Goal: Transaction & Acquisition: Book appointment/travel/reservation

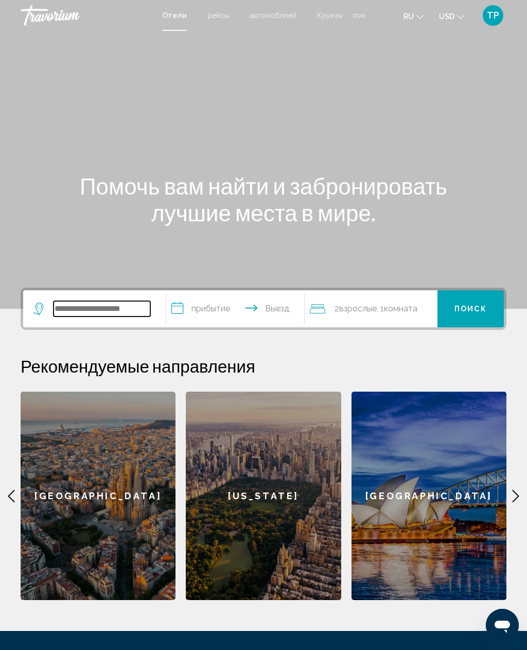
click at [109, 311] on input "Search widget" at bounding box center [102, 308] width 97 height 15
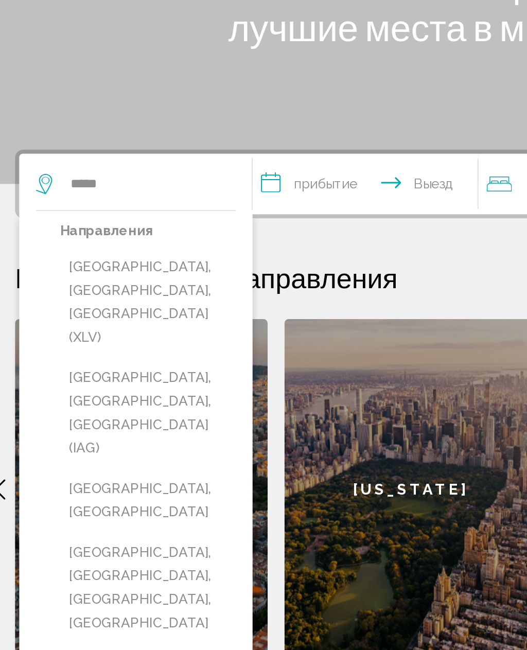
click at [121, 350] on button "[GEOGRAPHIC_DATA], [GEOGRAPHIC_DATA], [GEOGRAPHIC_DATA] (XLV)" at bounding box center [102, 381] width 108 height 63
type input "**********"
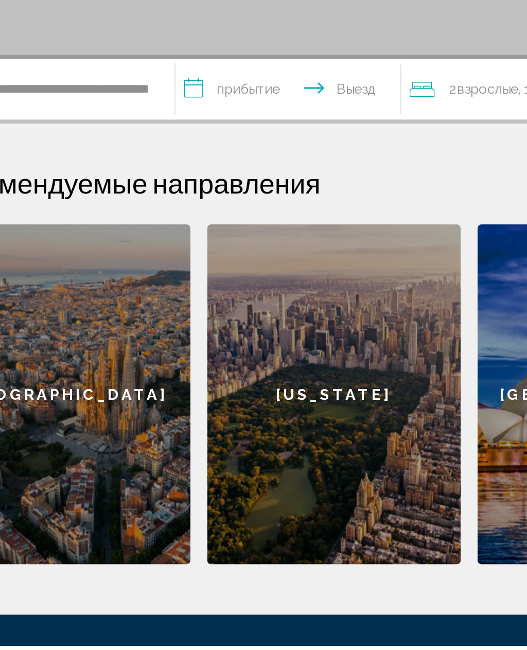
click at [166, 290] on input "**********" at bounding box center [237, 310] width 142 height 40
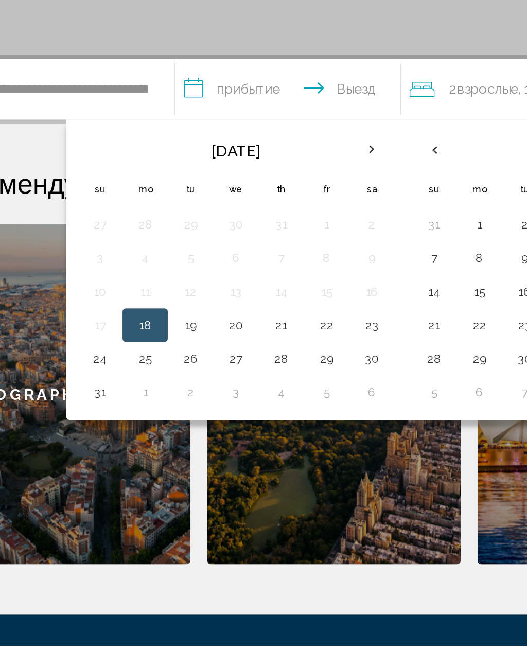
scroll to position [23, 0]
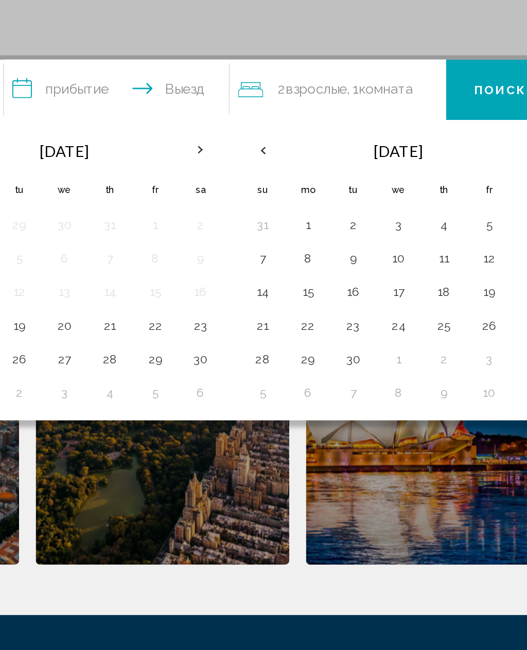
click at [345, 362] on button "1" at bounding box center [353, 369] width 16 height 14
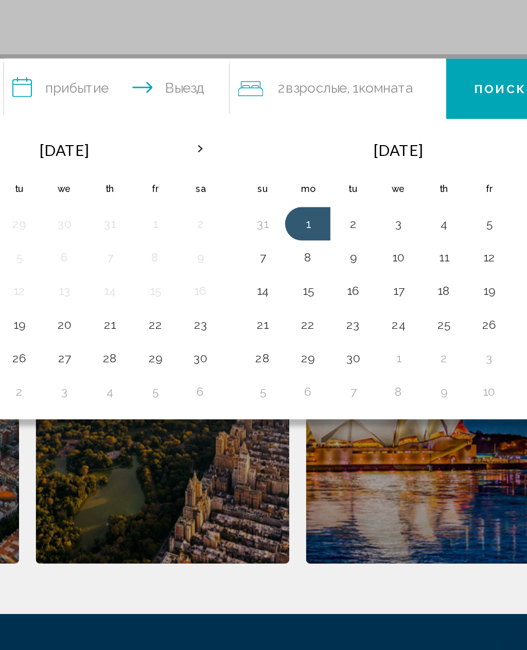
click at [428, 362] on button "4" at bounding box center [436, 369] width 16 height 14
type input "**********"
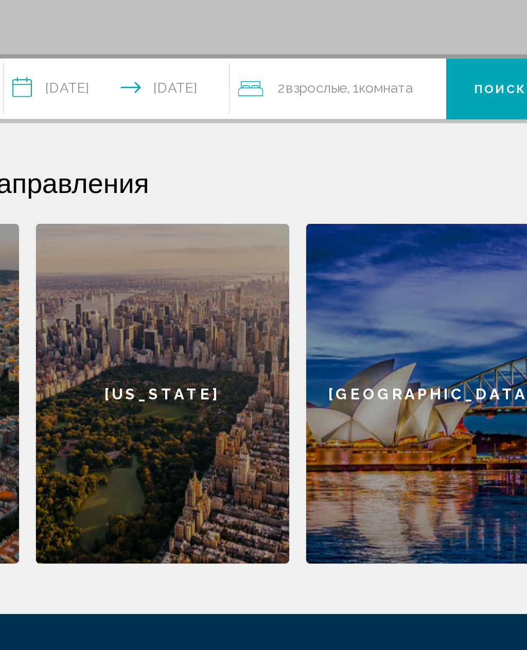
click at [438, 267] on button "Поиск" at bounding box center [471, 285] width 66 height 37
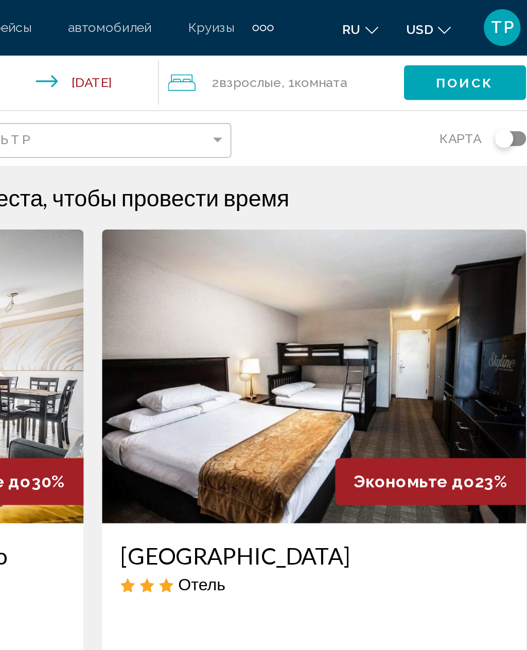
click at [457, 18] on icon "Change currency" at bounding box center [460, 16] width 7 height 7
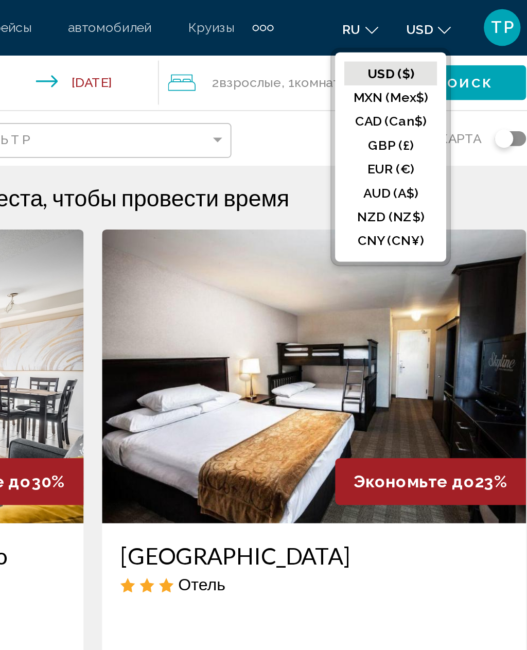
click at [405, 70] on button "CAD (Can$)" at bounding box center [431, 67] width 52 height 13
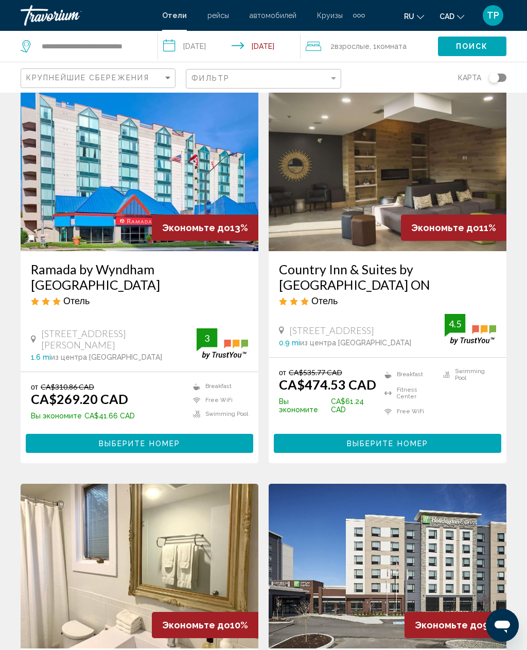
scroll to position [827, 0]
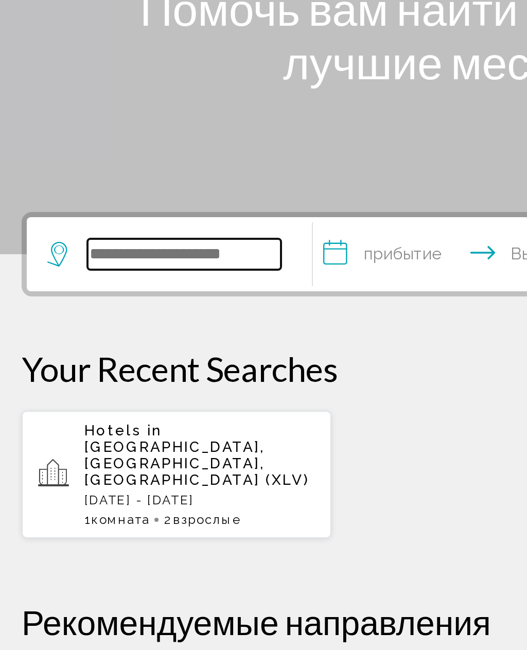
click at [122, 301] on input "Search widget" at bounding box center [102, 308] width 97 height 15
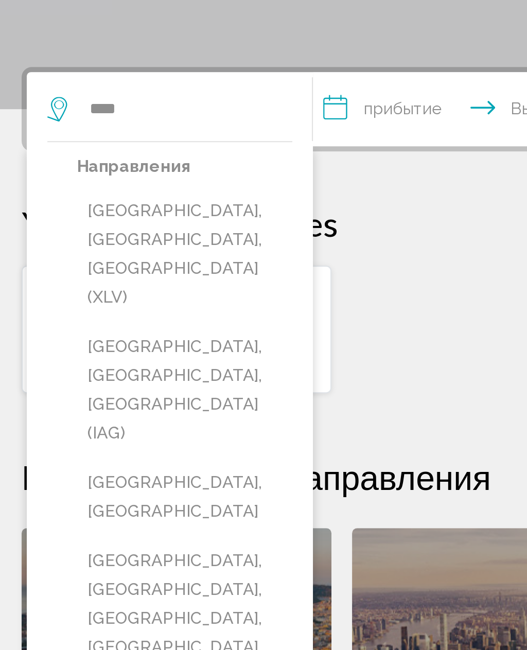
click at [118, 350] on button "[GEOGRAPHIC_DATA], [GEOGRAPHIC_DATA], [GEOGRAPHIC_DATA] (XLV)" at bounding box center [102, 381] width 108 height 63
type input "**********"
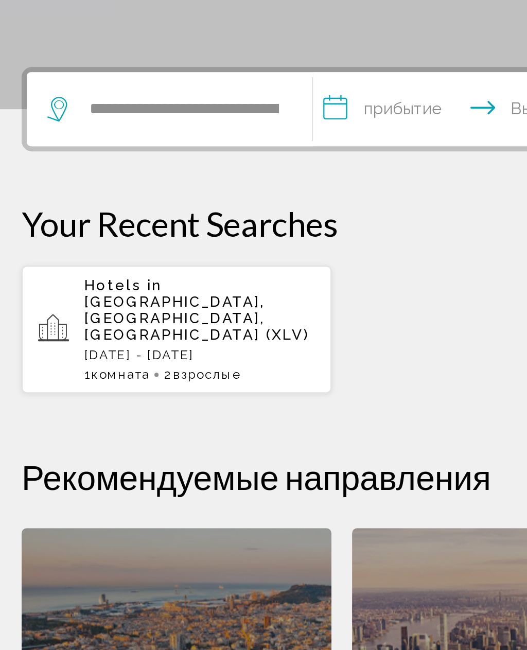
click at [207, 290] on input "**********" at bounding box center [237, 310] width 142 height 40
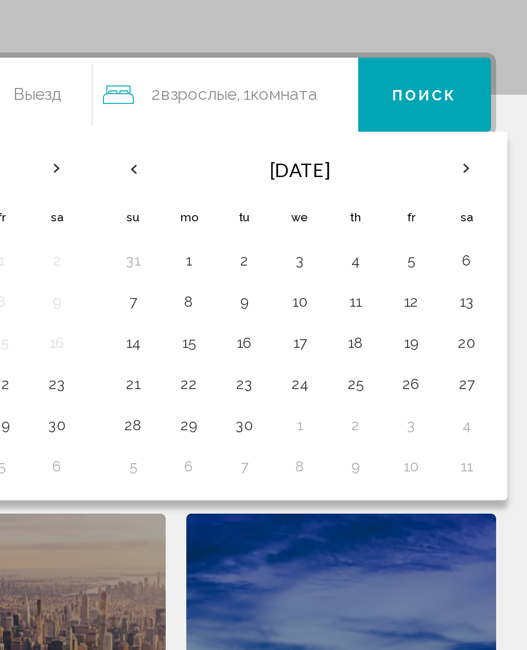
click at [345, 446] on button "22" at bounding box center [353, 453] width 16 height 14
click at [400, 446] on button "24" at bounding box center [408, 453] width 16 height 14
type input "**********"
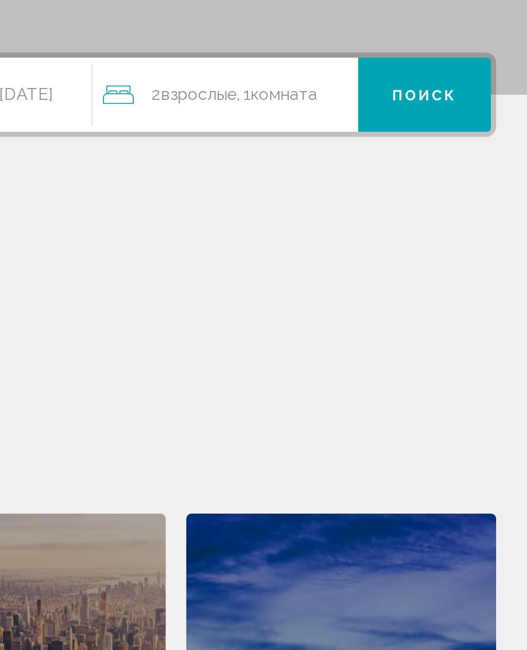
click at [455, 305] on span "Поиск" at bounding box center [471, 309] width 32 height 8
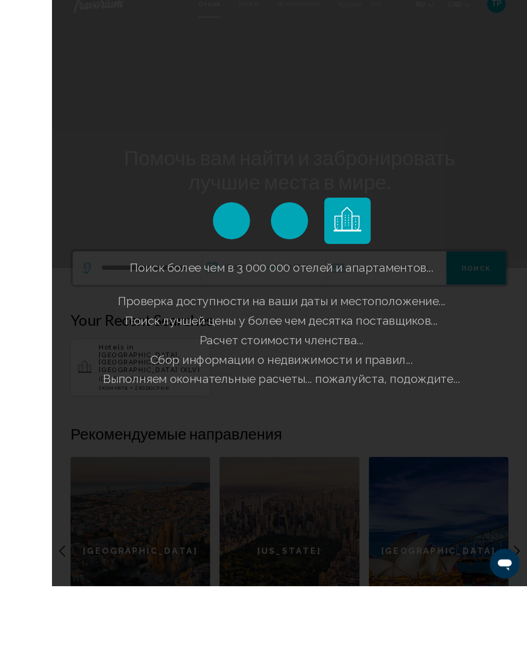
scroll to position [88, 0]
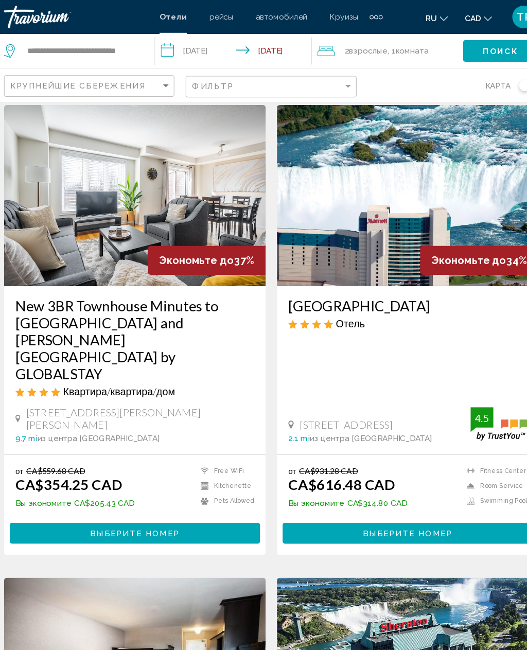
scroll to position [11, 0]
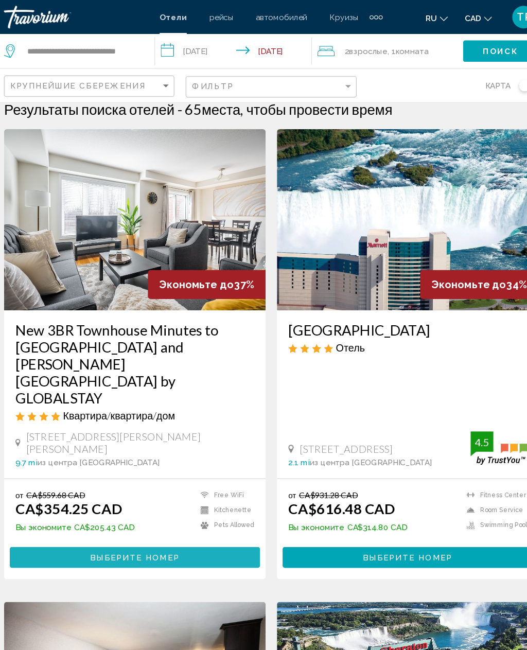
click at [208, 497] on button "Выберите номер" at bounding box center [140, 506] width 228 height 19
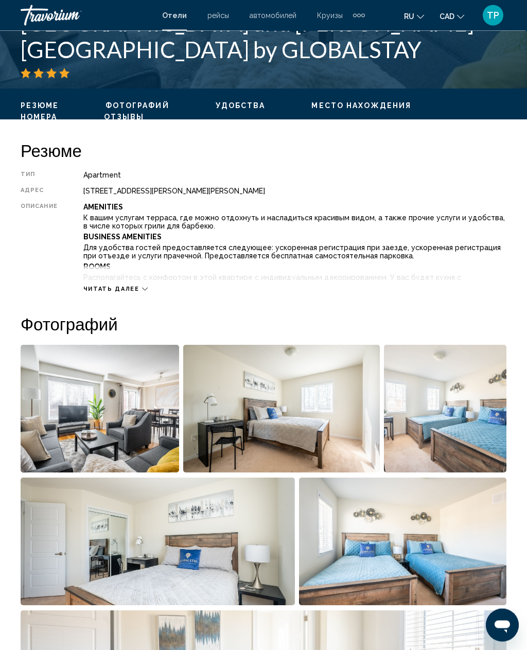
scroll to position [432, 0]
click at [130, 429] on img "Open full-screen image slider" at bounding box center [100, 409] width 159 height 128
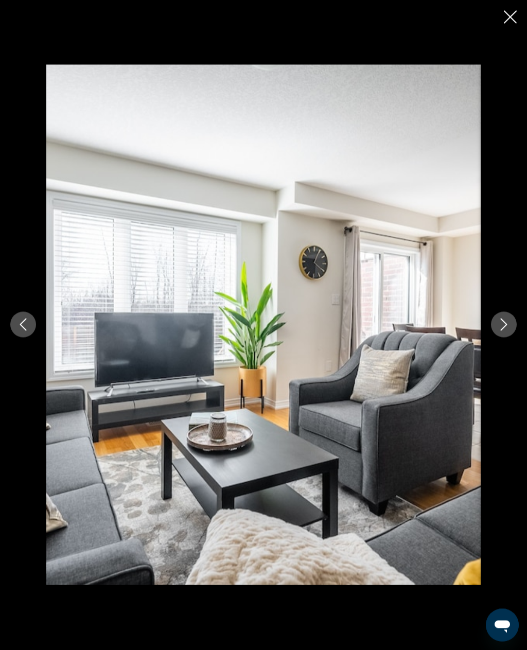
scroll to position [325, 0]
click at [508, 330] on icon "Next image" at bounding box center [504, 325] width 12 height 12
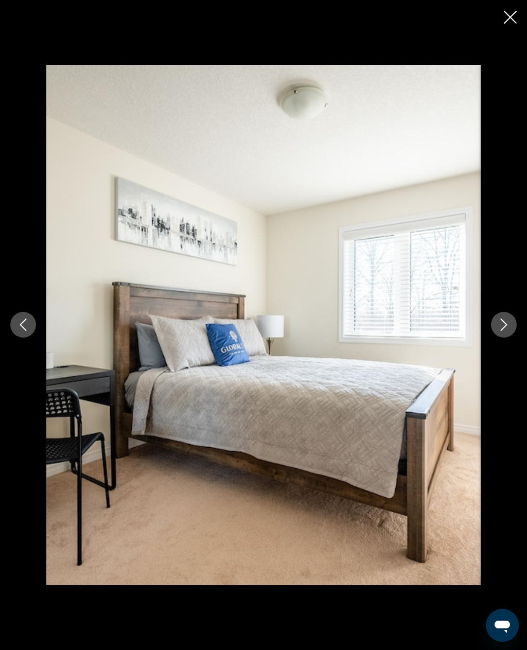
click at [507, 332] on button "Next image" at bounding box center [504, 325] width 26 height 26
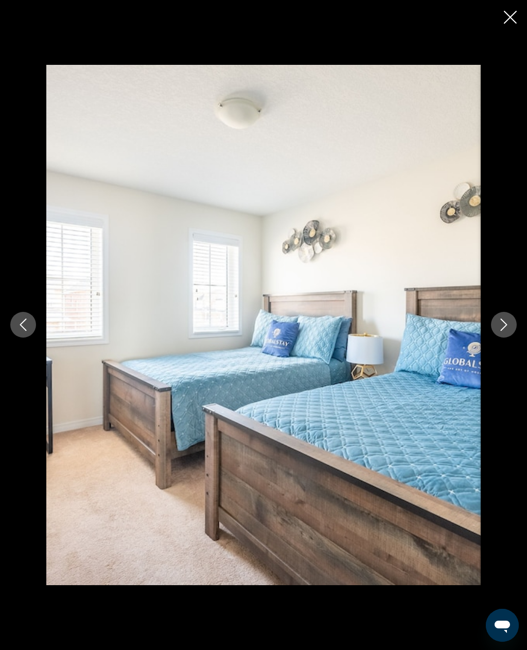
click at [503, 329] on icon "Next image" at bounding box center [504, 325] width 12 height 12
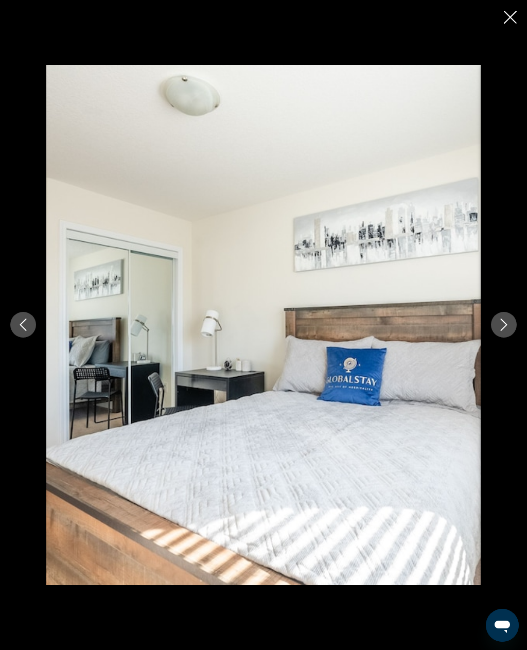
click at [504, 328] on icon "Next image" at bounding box center [504, 325] width 7 height 12
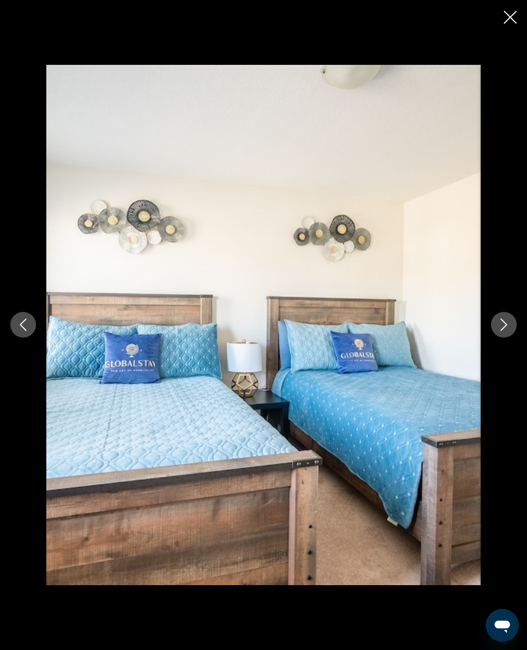
click at [508, 334] on button "Next image" at bounding box center [504, 325] width 26 height 26
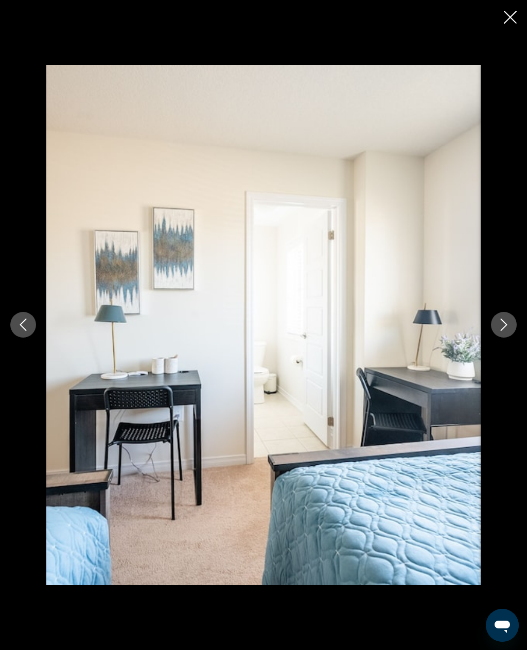
click at [505, 330] on icon "Next image" at bounding box center [504, 325] width 12 height 12
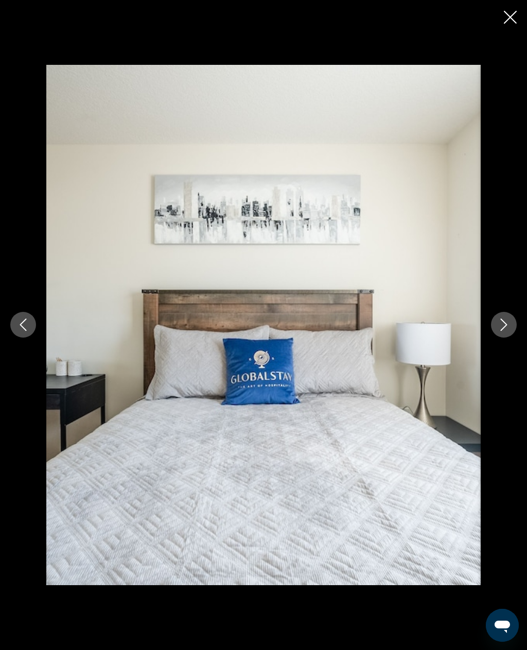
click at [501, 335] on button "Next image" at bounding box center [504, 325] width 26 height 26
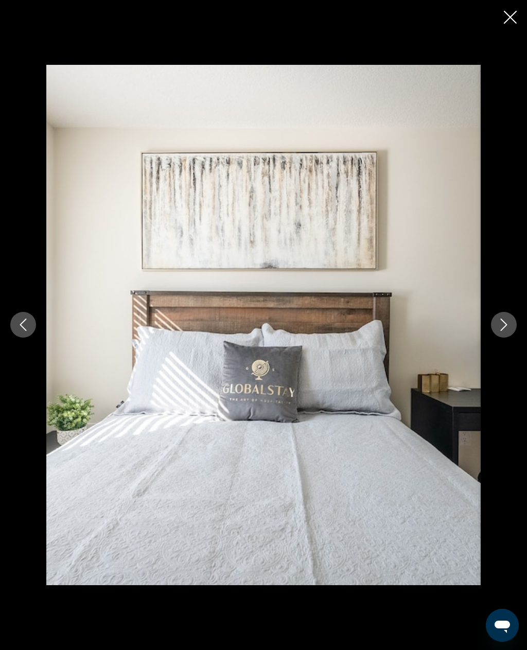
click at [501, 332] on button "Next image" at bounding box center [504, 325] width 26 height 26
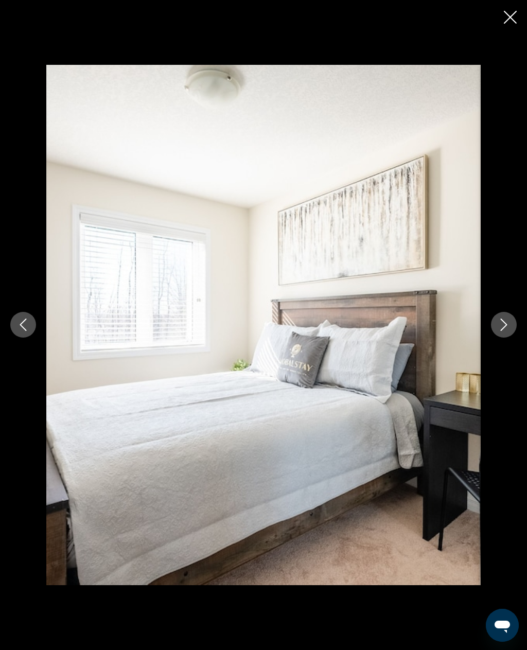
click at [501, 332] on button "Next image" at bounding box center [504, 325] width 26 height 26
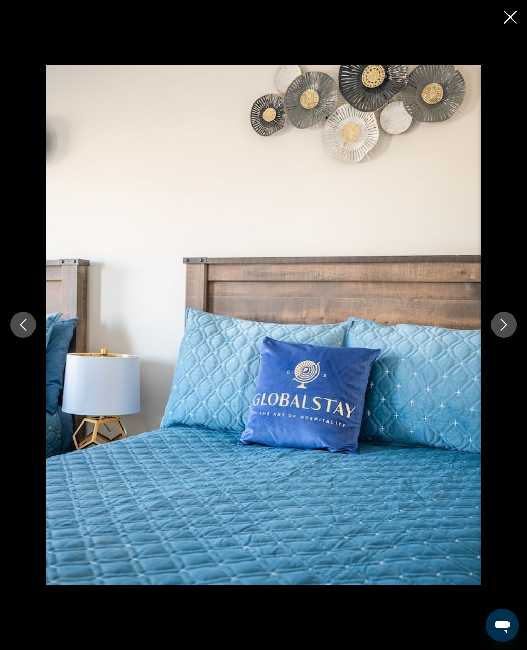
click at [501, 336] on button "Next image" at bounding box center [504, 325] width 26 height 26
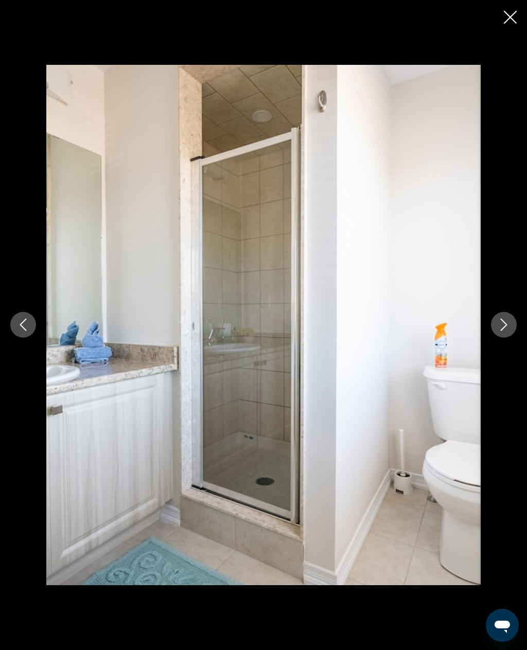
click at [503, 332] on button "Next image" at bounding box center [504, 325] width 26 height 26
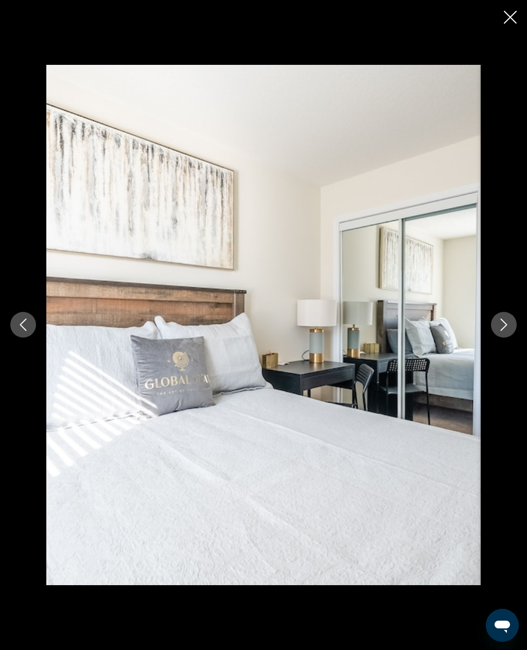
click at [507, 330] on icon "Next image" at bounding box center [504, 325] width 12 height 12
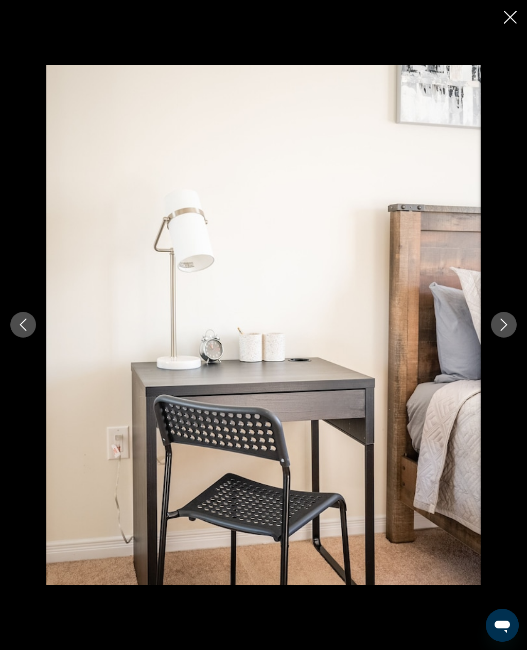
click at [508, 335] on button "Next image" at bounding box center [504, 325] width 26 height 26
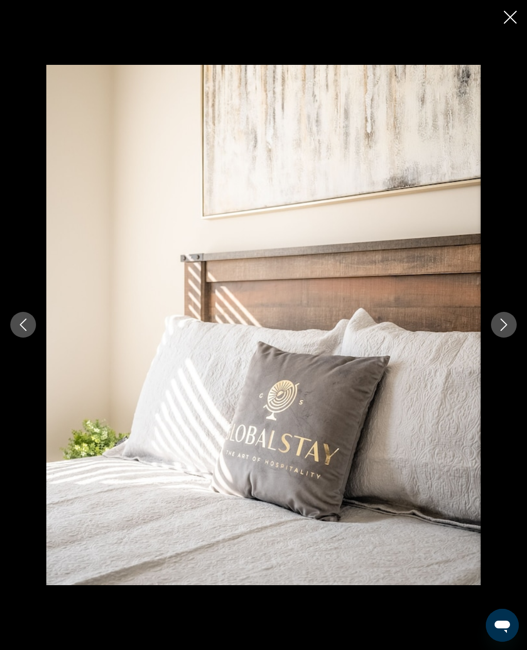
click at [513, 18] on icon "Close slideshow" at bounding box center [510, 17] width 13 height 13
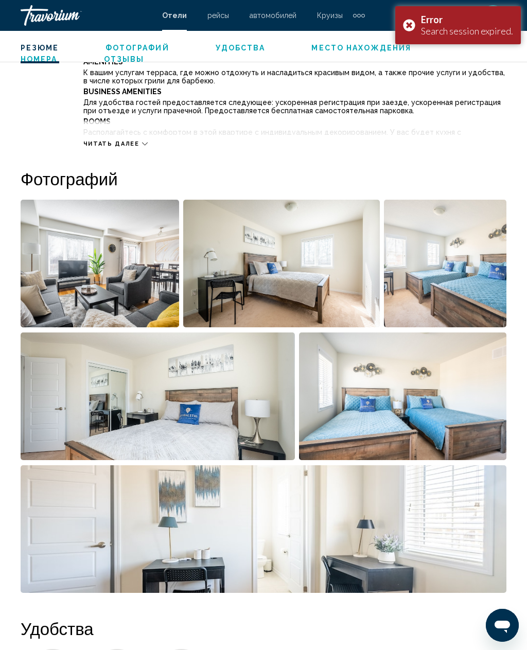
scroll to position [568, 0]
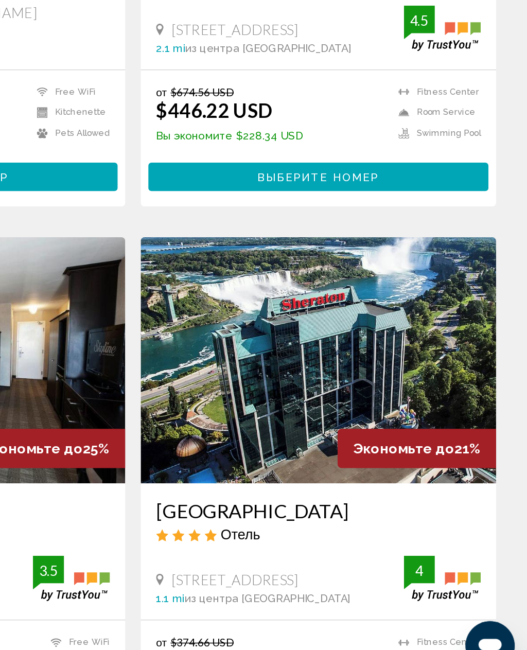
scroll to position [220, 0]
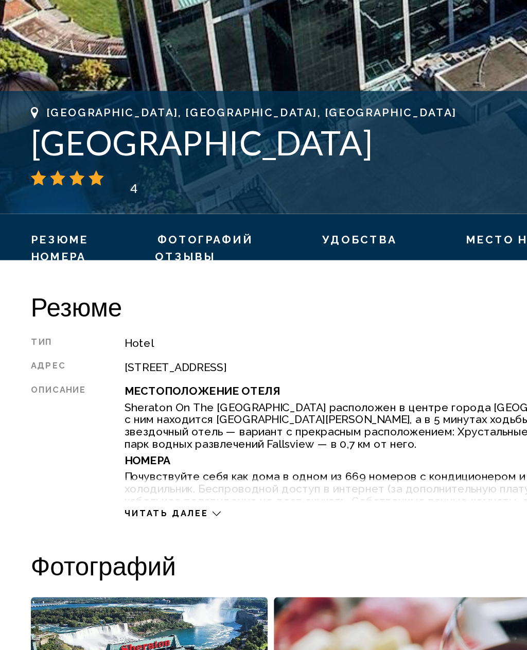
scroll to position [186, 0]
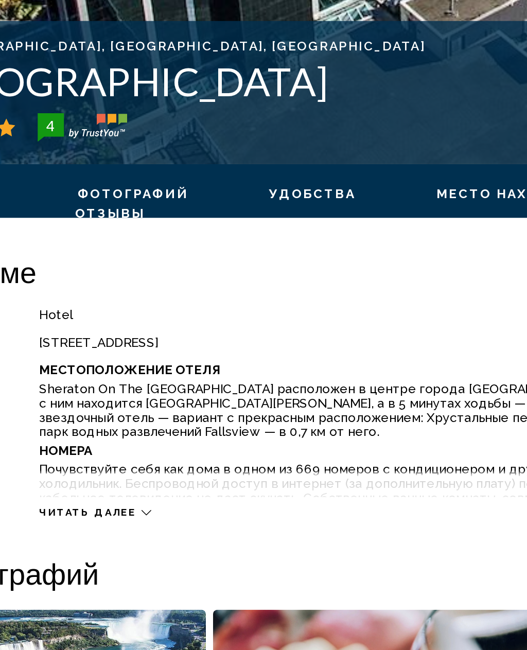
click at [83, 531] on div "Читать далее" at bounding box center [115, 534] width 64 height 7
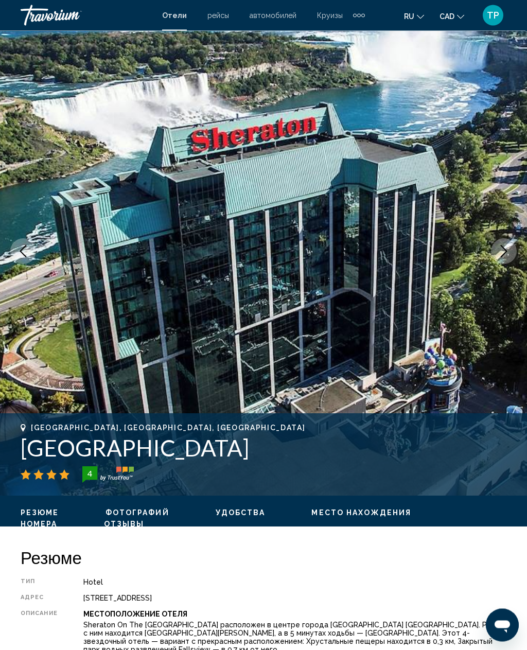
scroll to position [0, 0]
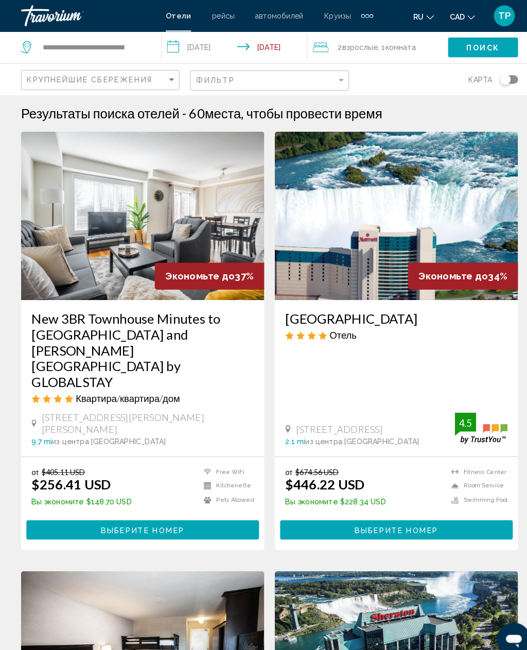
scroll to position [2, 0]
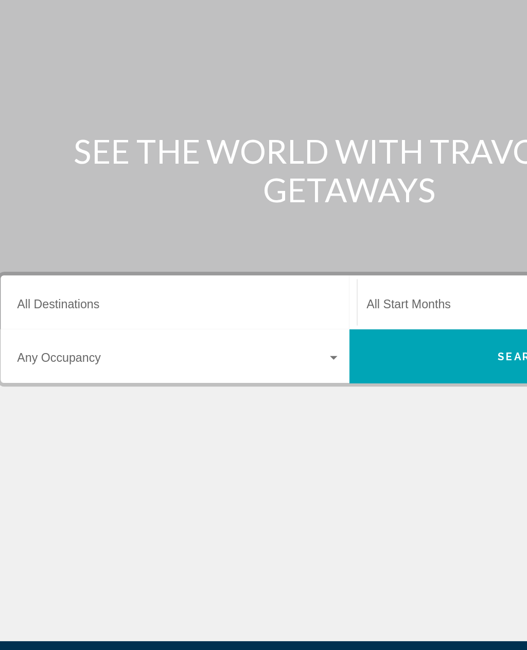
click at [248, 325] on div "Search widget" at bounding box center [252, 329] width 9 height 8
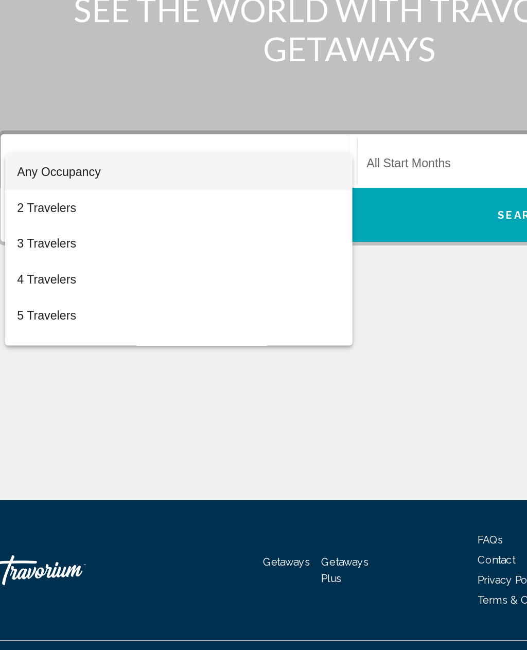
scroll to position [33, 0]
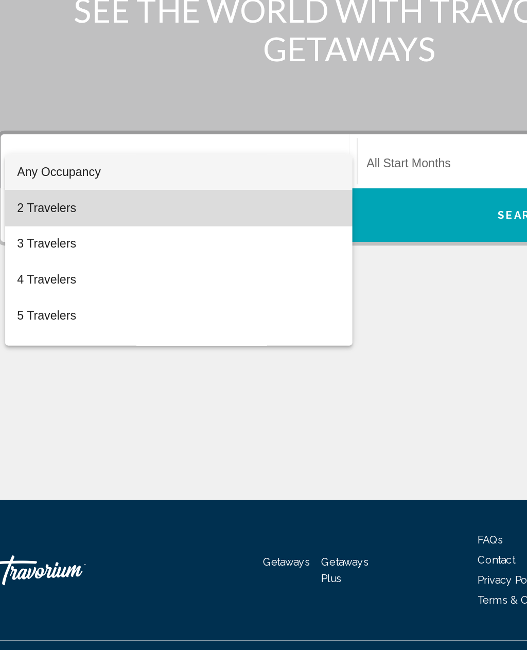
click at [40, 311] on span "2 Travelers" at bounding box center [146, 323] width 223 height 25
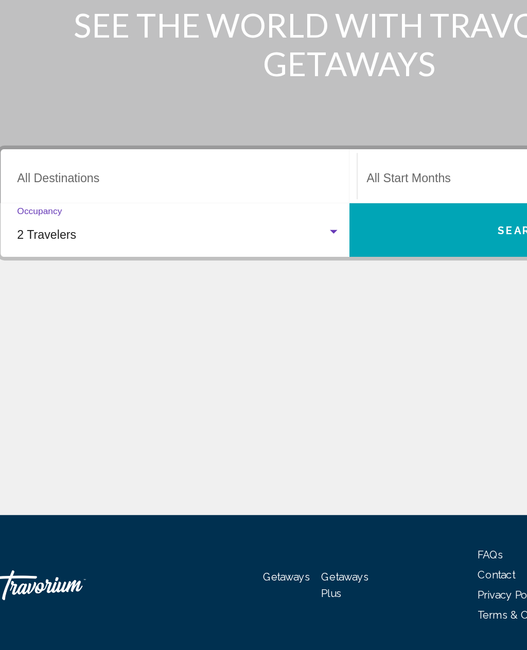
click at [60, 274] on div "Destination All Destinations" at bounding box center [146, 290] width 223 height 32
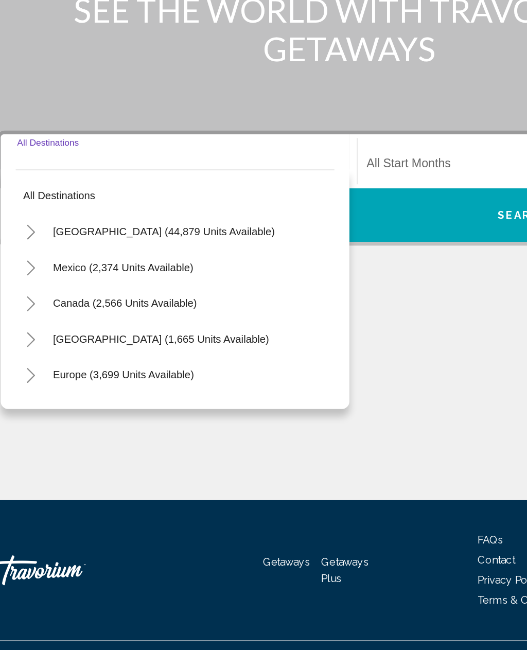
click at [89, 289] on input "Destination All Destinations" at bounding box center [146, 293] width 223 height 9
click at [117, 384] on span "Canada (2,566 units available)" at bounding box center [108, 388] width 99 height 8
type input "**********"
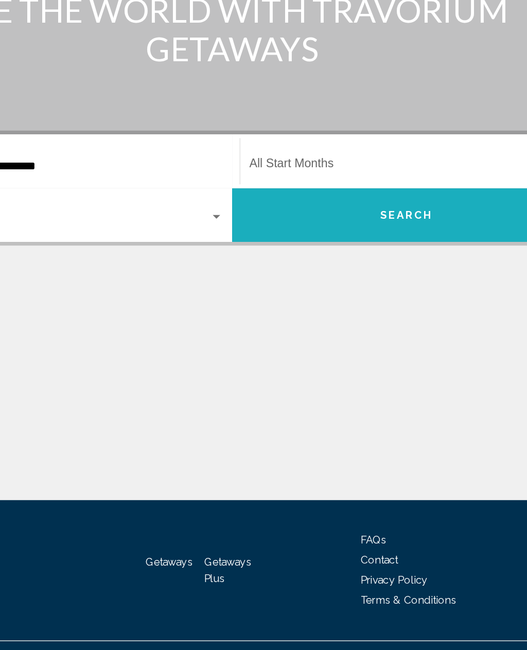
click at [282, 309] on button "Search" at bounding box center [384, 327] width 240 height 37
